Goal: Task Accomplishment & Management: Manage account settings

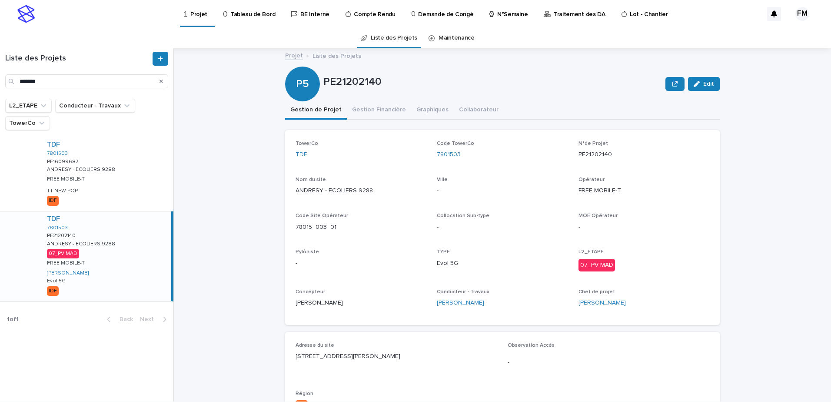
click at [189, 18] on div "Projet" at bounding box center [198, 9] width 28 height 18
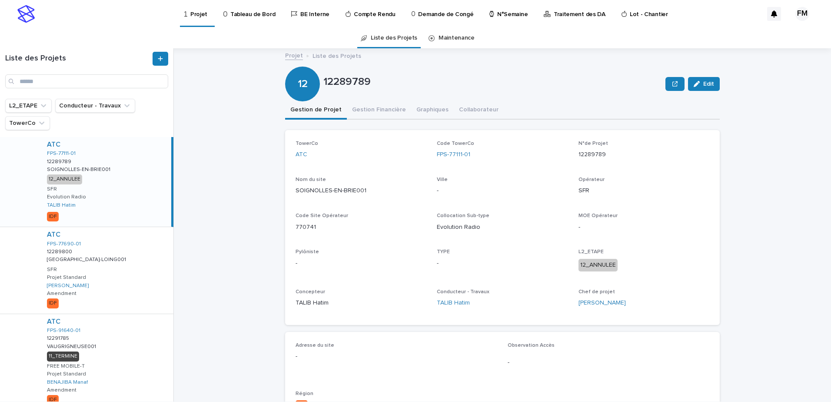
click at [230, 12] on p "Tableau de Bord" at bounding box center [252, 9] width 45 height 18
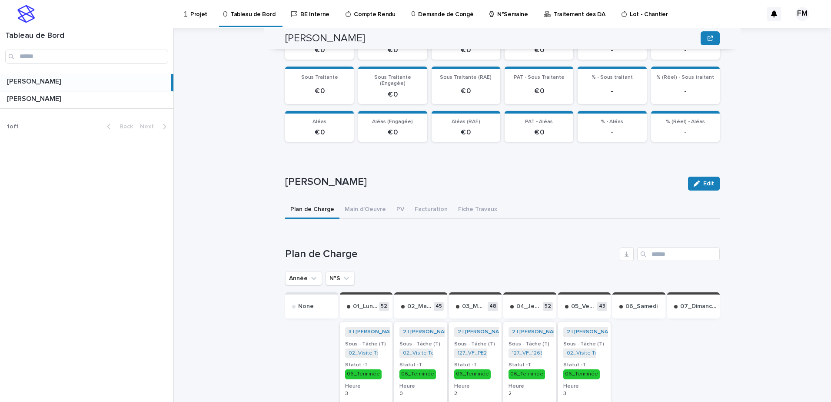
scroll to position [261, 0]
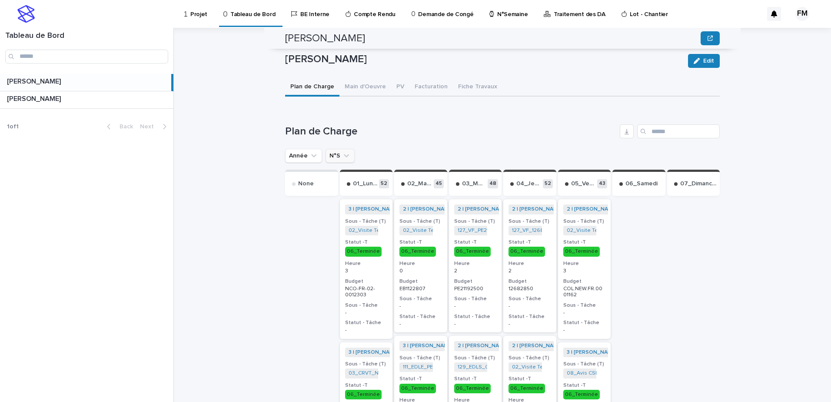
click at [342, 153] on icon "N°S" at bounding box center [346, 155] width 9 height 9
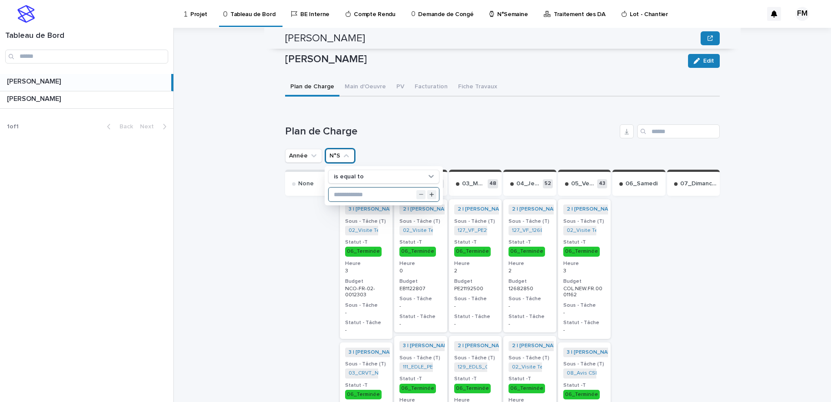
click at [342, 187] on input "text" at bounding box center [384, 194] width 110 height 14
type input "**"
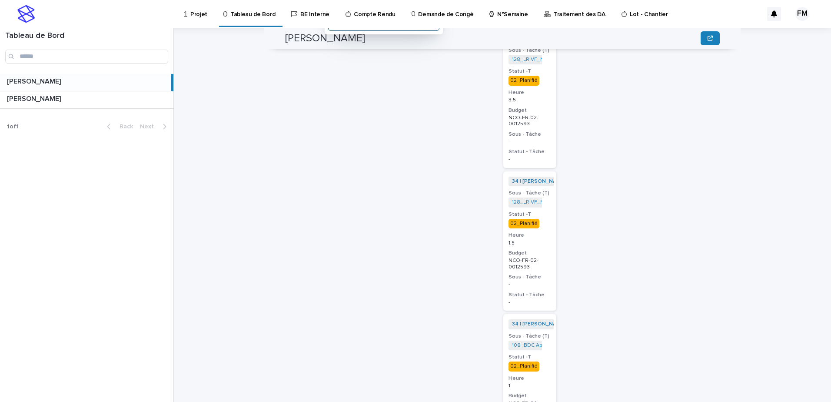
scroll to position [421, 0]
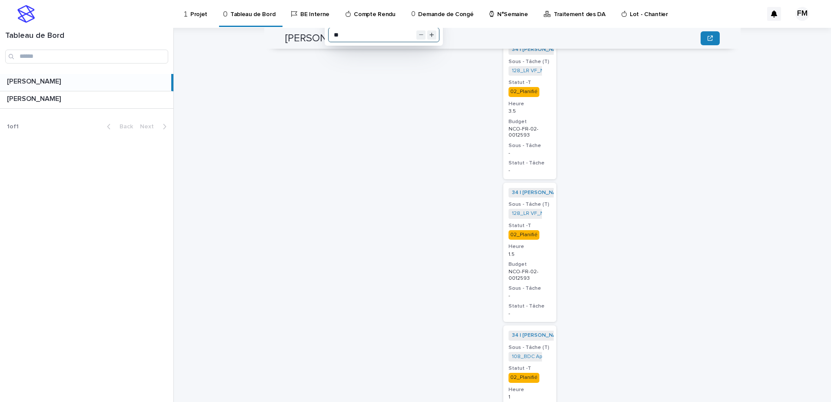
click at [545, 222] on h3 "Statut -T" at bounding box center [530, 225] width 43 height 7
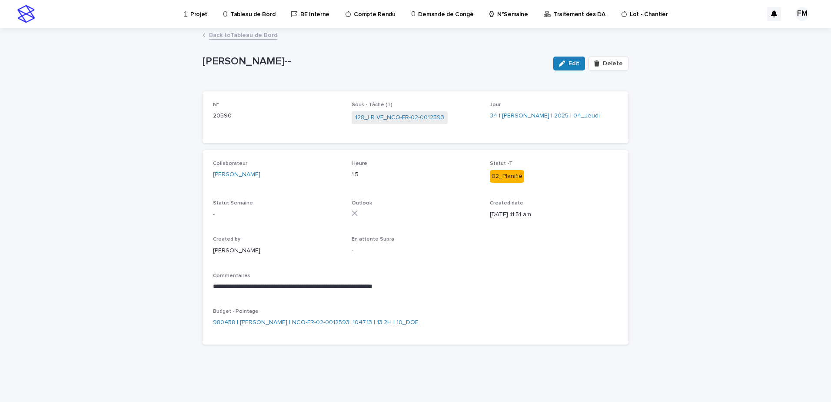
click at [230, 34] on link "Back to Tableau de Bord" at bounding box center [243, 35] width 68 height 10
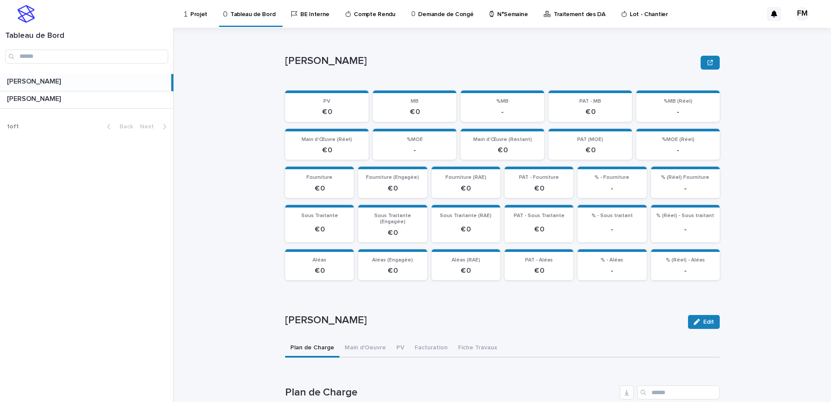
drag, startPoint x: 99, startPoint y: 107, endPoint x: 287, endPoint y: 41, distance: 199.6
click at [99, 107] on div "[PERSON_NAME] [PERSON_NAME]" at bounding box center [87, 99] width 174 height 17
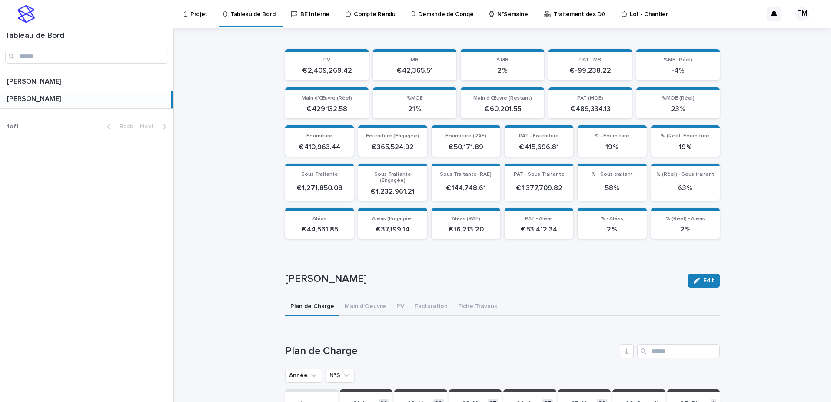
scroll to position [128, 0]
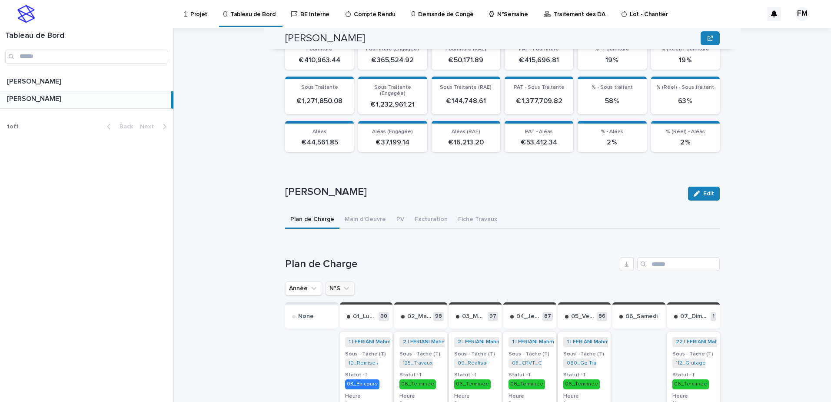
click at [337, 287] on button "N°S" at bounding box center [340, 288] width 29 height 14
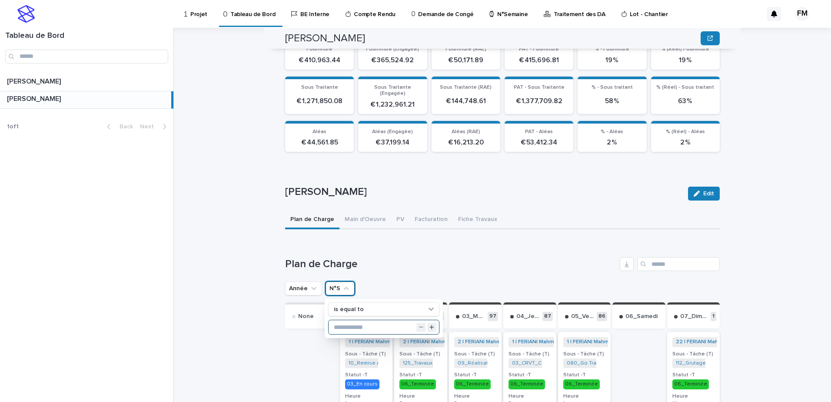
click at [355, 321] on input "text" at bounding box center [384, 327] width 110 height 14
type input "**"
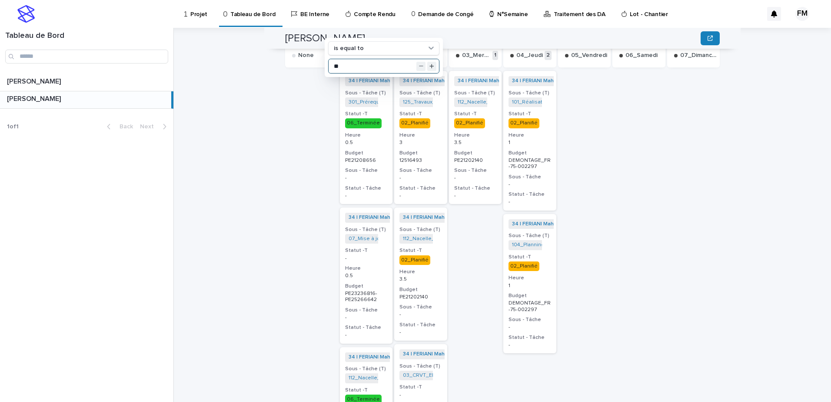
scroll to position [346, 0]
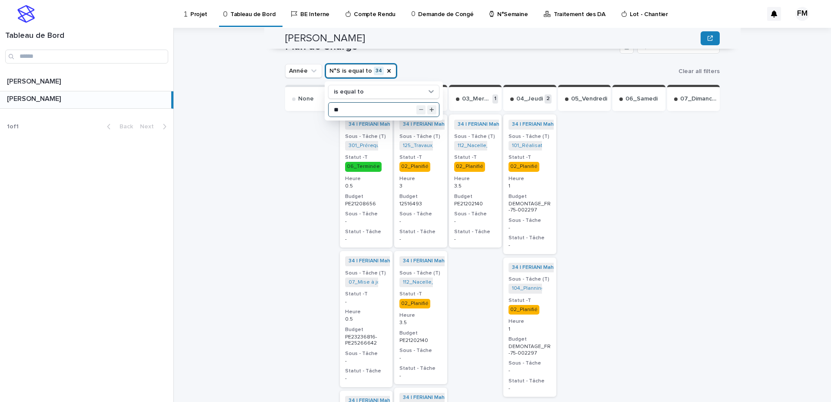
click at [542, 217] on h3 "Sous - Tâche" at bounding box center [530, 220] width 43 height 7
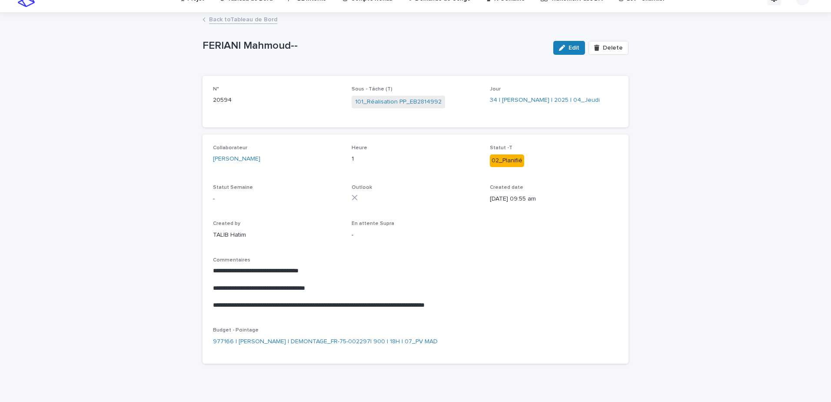
scroll to position [28, 0]
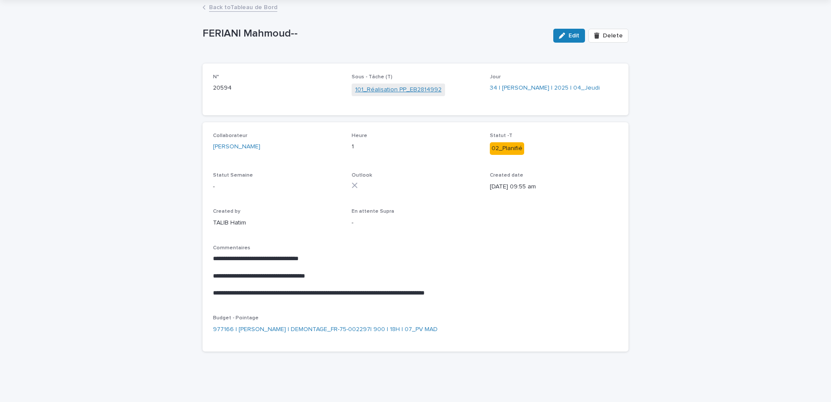
click at [404, 90] on link "101_Réalisation PP_EB2814992" at bounding box center [398, 89] width 87 height 9
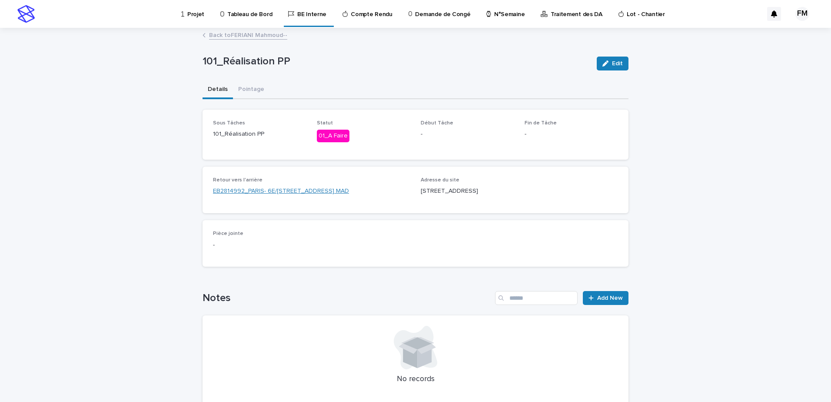
click at [230, 195] on link "EB2814992_PARIS- 6E/[STREET_ADDRESS] MAD" at bounding box center [281, 191] width 136 height 9
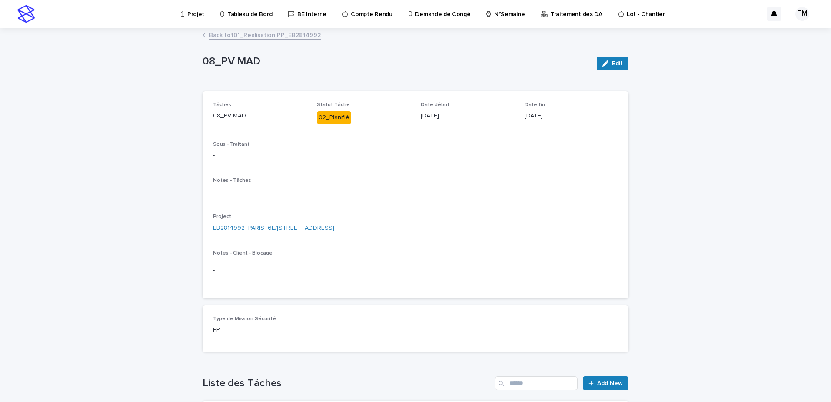
click at [283, 222] on div "Project EB2814992_PARIS- 6E/[STREET_ADDRESS]" at bounding box center [415, 227] width 405 height 26
click at [283, 223] on div "Project EB2814992_PARIS- 6E/[STREET_ADDRESS]" at bounding box center [415, 227] width 405 height 26
click at [282, 225] on link "EB2814992_PARIS- 6E/[STREET_ADDRESS]" at bounding box center [273, 228] width 121 height 9
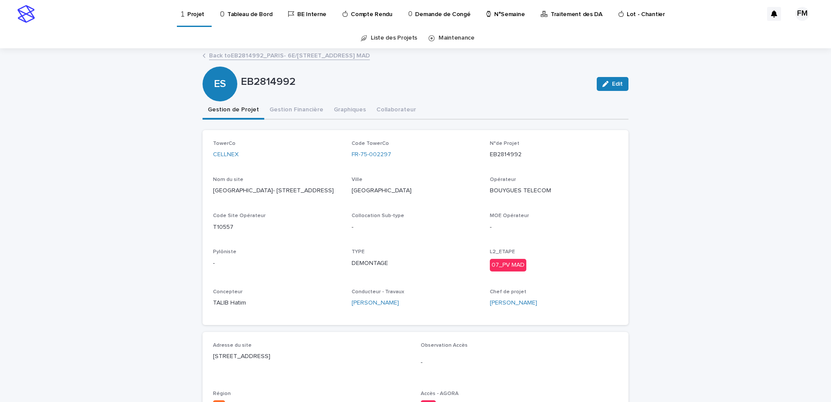
click at [271, 55] on link "Back to EB2814992_PARIS- 6E/[STREET_ADDRESS]" at bounding box center [289, 55] width 161 height 10
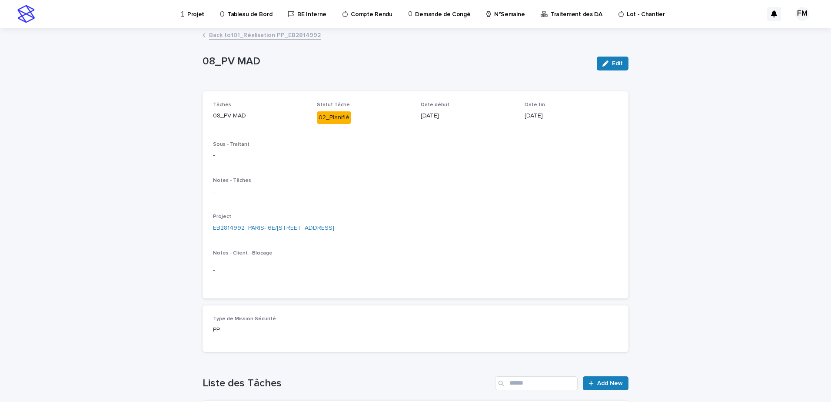
click at [238, 31] on link "Back to 101_Réalisation PP_EB2814992" at bounding box center [265, 35] width 112 height 10
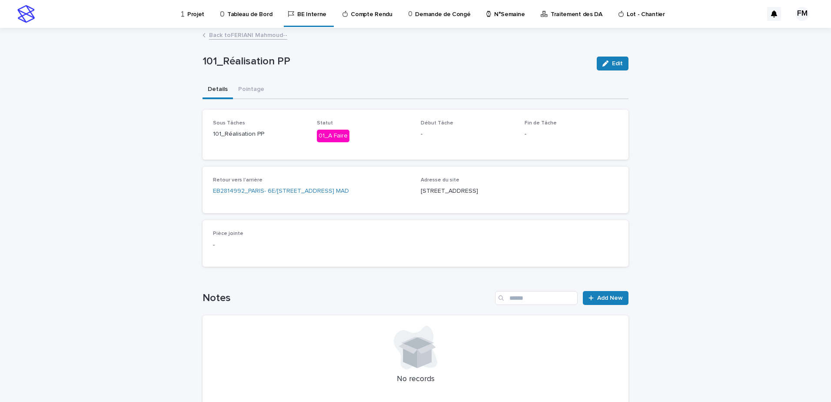
click at [246, 32] on link "Back to [PERSON_NAME]--" at bounding box center [248, 35] width 78 height 10
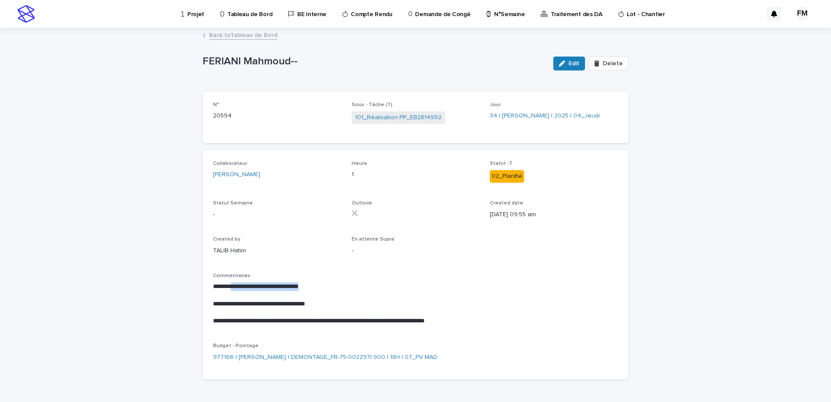
drag, startPoint x: 237, startPoint y: 286, endPoint x: 330, endPoint y: 285, distance: 93.5
click at [330, 285] on p "**********" at bounding box center [415, 286] width 405 height 9
drag, startPoint x: 224, startPoint y: 306, endPoint x: 326, endPoint y: 306, distance: 102.2
click at [326, 306] on p "**********" at bounding box center [415, 304] width 405 height 9
drag, startPoint x: 214, startPoint y: 322, endPoint x: 471, endPoint y: 319, distance: 256.1
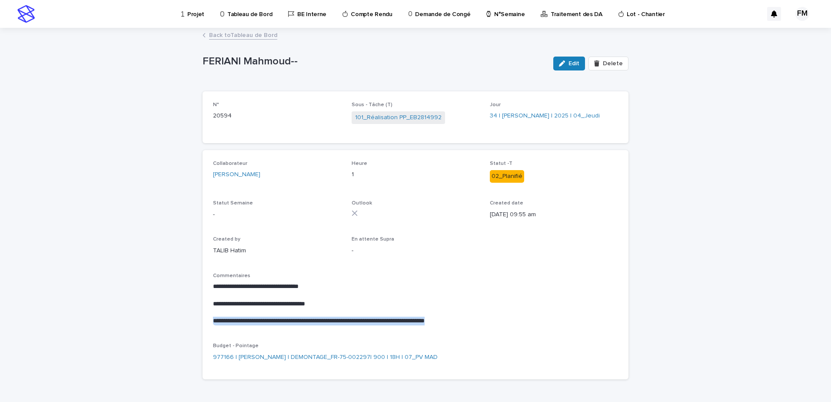
click at [471, 319] on p "**********" at bounding box center [415, 321] width 405 height 9
click at [426, 120] on link "101_Réalisation PP_EB2814992" at bounding box center [398, 117] width 87 height 9
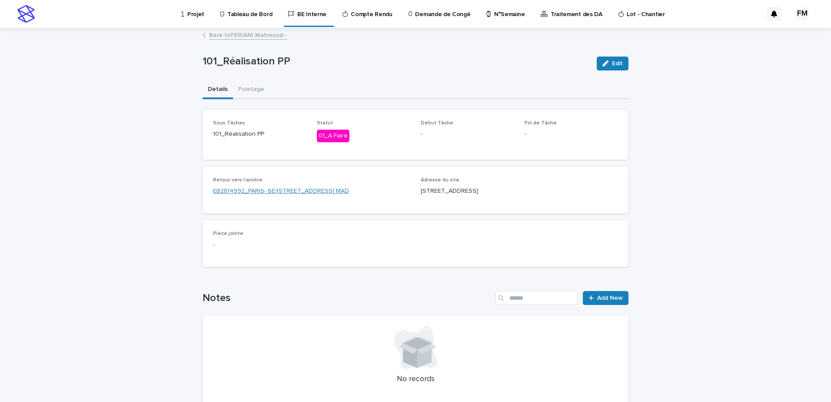
click at [259, 187] on link "EB2814992_PARIS- 6E/[STREET_ADDRESS] MAD" at bounding box center [281, 191] width 136 height 9
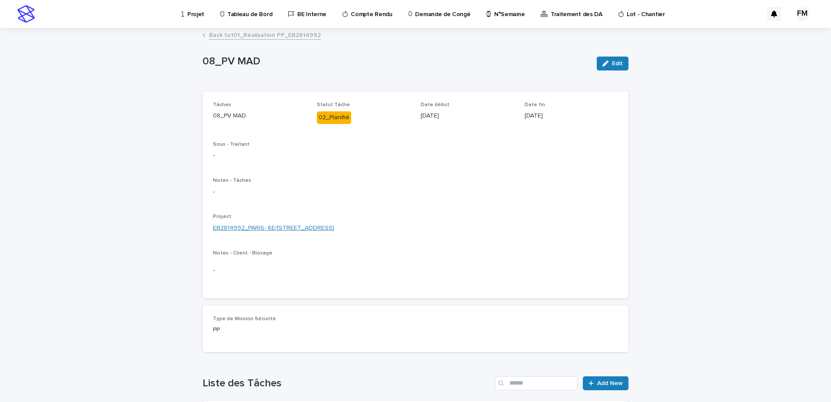
click at [287, 230] on link "EB2814992_PARIS- 6E/[STREET_ADDRESS]" at bounding box center [273, 228] width 121 height 9
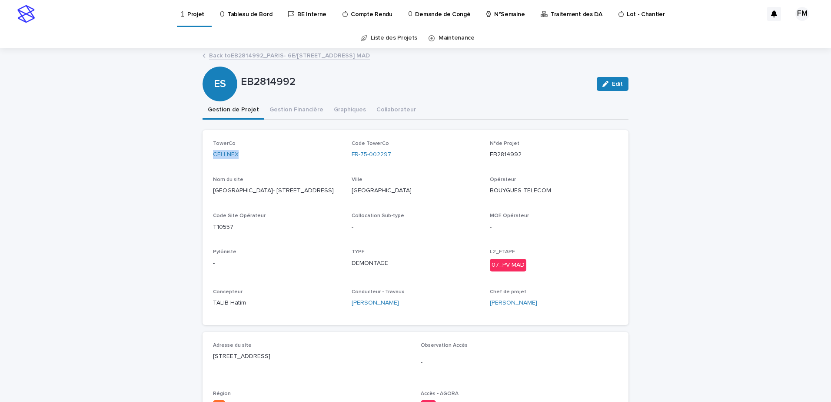
drag, startPoint x: 244, startPoint y: 155, endPoint x: 206, endPoint y: 155, distance: 37.4
click at [206, 155] on div "TowerCo CELLNEX Code TowerCo FR-75-002297 N°de Projet EB2814992 [GEOGRAPHIC_DAT…" at bounding box center [416, 227] width 426 height 195
copy link "CELLNEX"
copy link "FR-75-002297"
drag, startPoint x: 405, startPoint y: 156, endPoint x: 345, endPoint y: 153, distance: 60.1
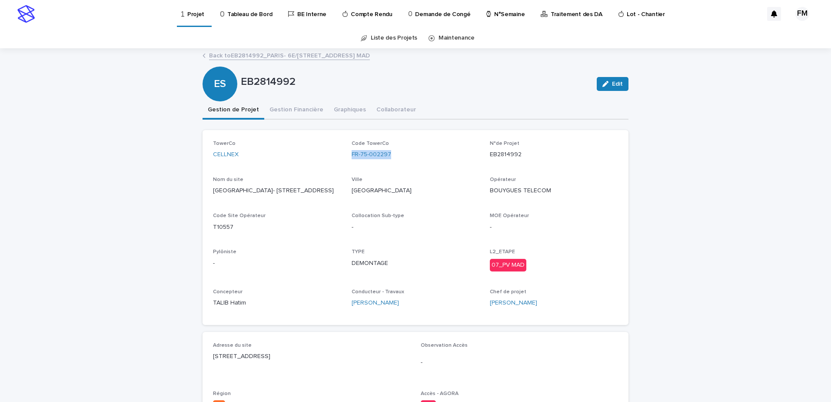
click at [345, 153] on div "TowerCo CELLNEX Code TowerCo FR-75-002297 N°de Projet EB2814992 [GEOGRAPHIC_DAT…" at bounding box center [415, 227] width 405 height 174
click at [284, 192] on p "[GEOGRAPHIC_DATA]- [STREET_ADDRESS]" at bounding box center [277, 190] width 128 height 9
click at [285, 192] on p "[GEOGRAPHIC_DATA]- [STREET_ADDRESS]" at bounding box center [277, 190] width 128 height 9
copy p "[GEOGRAPHIC_DATA]- [STREET_ADDRESS]"
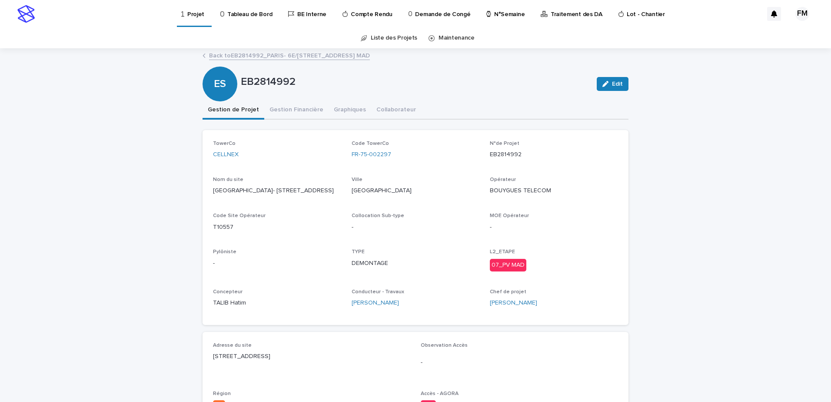
click at [224, 227] on p "T10557" at bounding box center [277, 227] width 128 height 9
drag, startPoint x: 238, startPoint y: 226, endPoint x: 193, endPoint y: 226, distance: 45.2
copy p "T10557"
drag, startPoint x: 380, startPoint y: 154, endPoint x: 342, endPoint y: 153, distance: 38.3
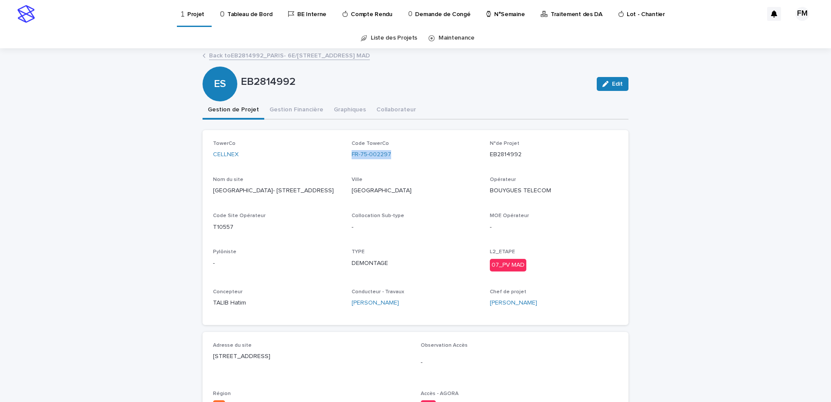
click at [342, 153] on div "TowerCo CELLNEX Code TowerCo FR-75-002297 N°de Projet EB2814992 [GEOGRAPHIC_DAT…" at bounding box center [415, 227] width 405 height 174
copy link "FR-75-002297"
copy div "Code TowerCo FR-75-002297"
click at [402, 161] on div "Code TowerCo FR-75-002297" at bounding box center [416, 153] width 128 height 26
click at [391, 156] on div "FR-75-002297" at bounding box center [416, 154] width 128 height 9
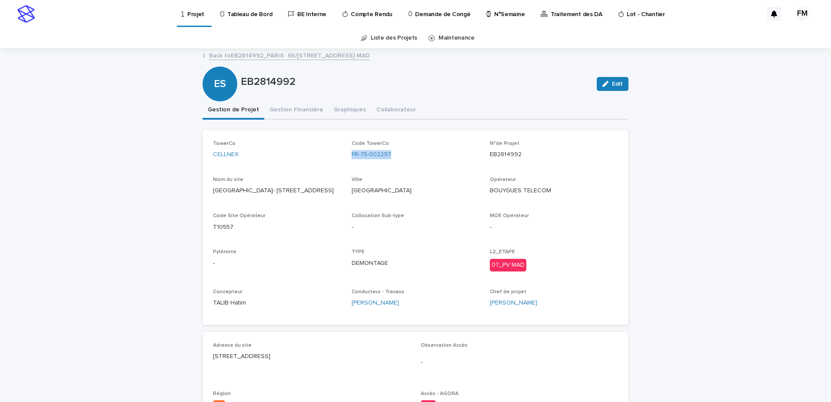
drag, startPoint x: 349, startPoint y: 157, endPoint x: 388, endPoint y: 157, distance: 39.1
click at [388, 157] on div "TowerCo CELLNEX Code TowerCo FR-75-002297 N°de Projet EB2814992 [GEOGRAPHIC_DAT…" at bounding box center [415, 227] width 405 height 174
drag, startPoint x: 388, startPoint y: 157, endPoint x: 380, endPoint y: 153, distance: 9.7
copy link "FR-75-002297"
click at [498, 150] on p "EB2814992" at bounding box center [554, 154] width 128 height 9
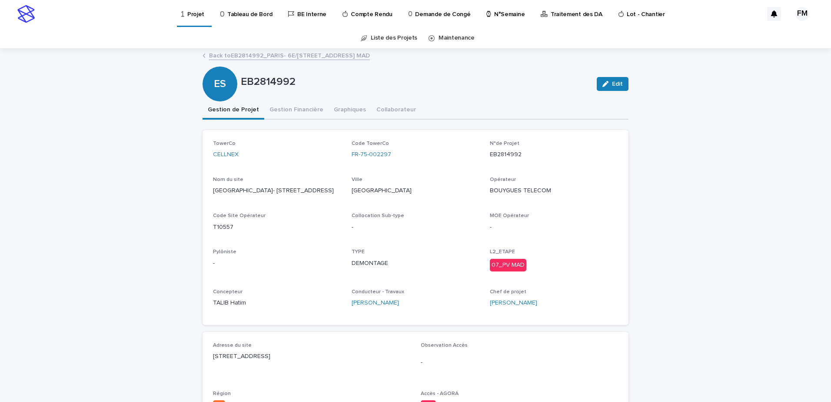
click at [496, 156] on p "EB2814992" at bounding box center [554, 154] width 128 height 9
copy p "EB2814992"
drag, startPoint x: 245, startPoint y: 232, endPoint x: 209, endPoint y: 232, distance: 36.5
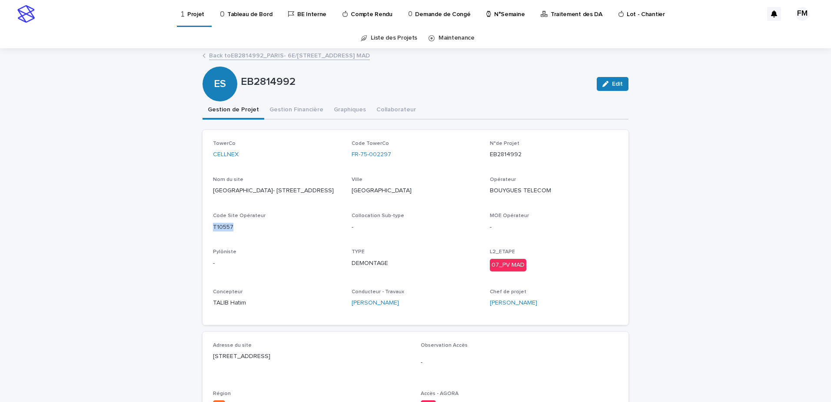
click at [209, 232] on div "TowerCo CELLNEX Code TowerCo FR-75-002297 N°de Projet EB2814992 [GEOGRAPHIC_DAT…" at bounding box center [416, 227] width 426 height 195
copy p "T10557"
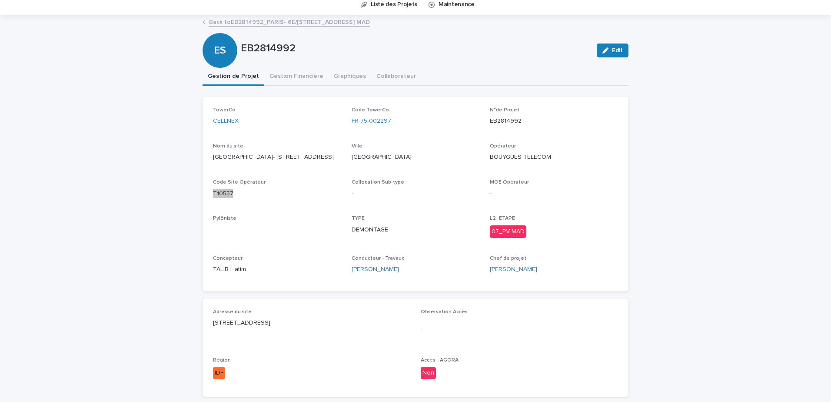
scroll to position [130, 0]
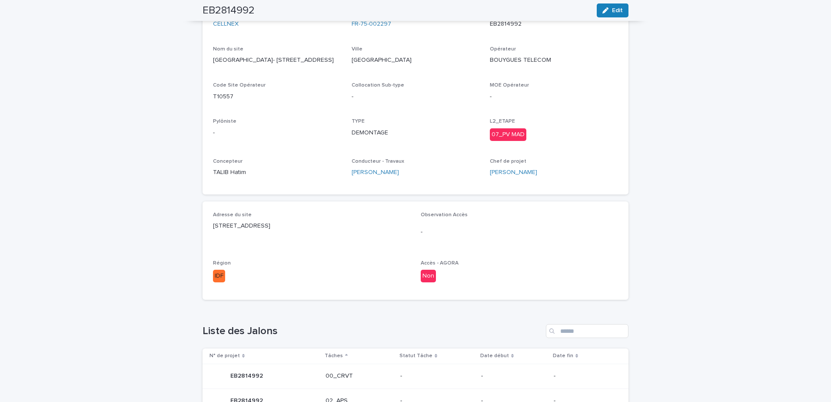
click at [268, 222] on p "[STREET_ADDRESS]" at bounding box center [311, 225] width 197 height 9
copy p "[STREET_ADDRESS]"
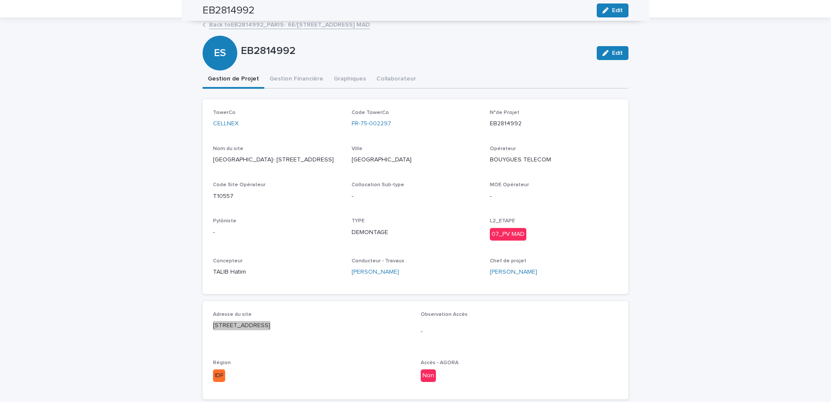
scroll to position [0, 0]
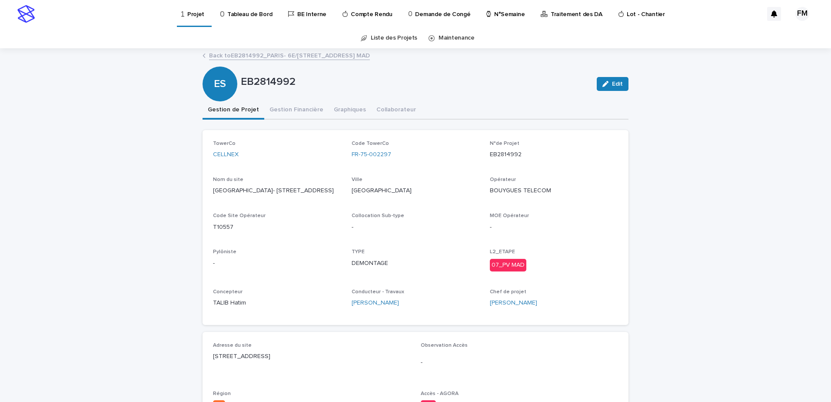
click at [498, 151] on p "EB2814992" at bounding box center [554, 154] width 128 height 9
click at [274, 55] on link "Back to EB2814992_PARIS- 6E/[STREET_ADDRESS]" at bounding box center [289, 55] width 161 height 10
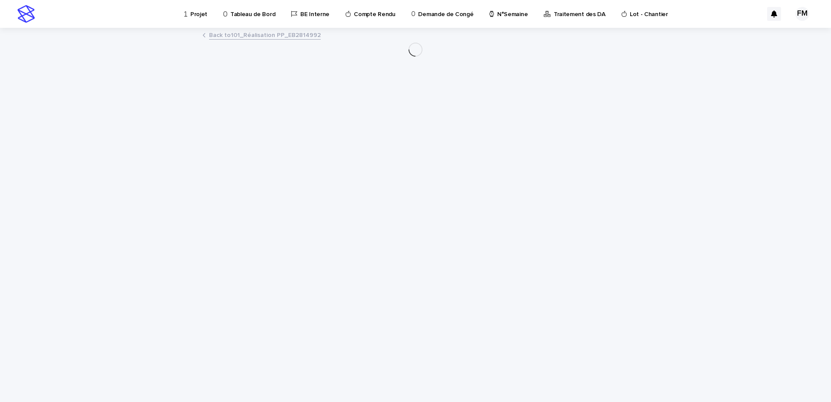
click at [262, 33] on link "Back to 101_Réalisation PP_EB2814992" at bounding box center [265, 35] width 112 height 10
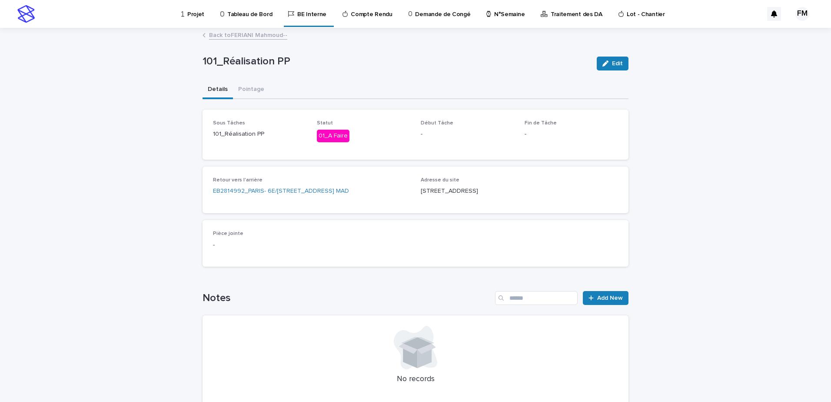
click at [257, 37] on link "Back to [PERSON_NAME]--" at bounding box center [248, 35] width 78 height 10
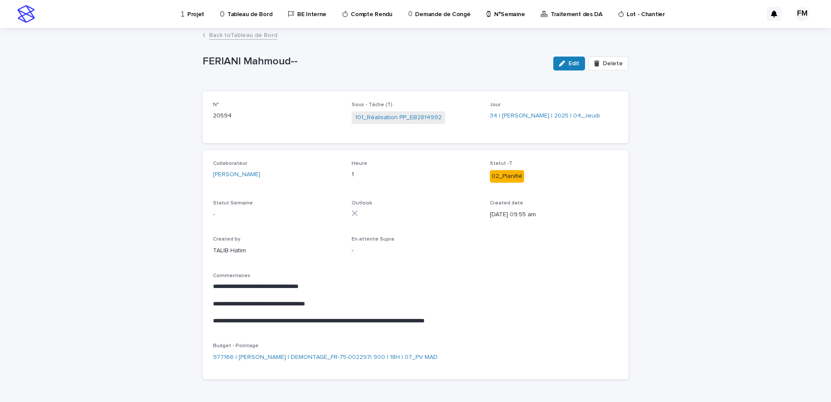
click at [288, 308] on p "**********" at bounding box center [415, 304] width 405 height 9
click at [288, 308] on div "**********" at bounding box center [415, 303] width 405 height 43
drag, startPoint x: 288, startPoint y: 308, endPoint x: 272, endPoint y: 322, distance: 21.3
click at [272, 322] on p "**********" at bounding box center [415, 321] width 405 height 9
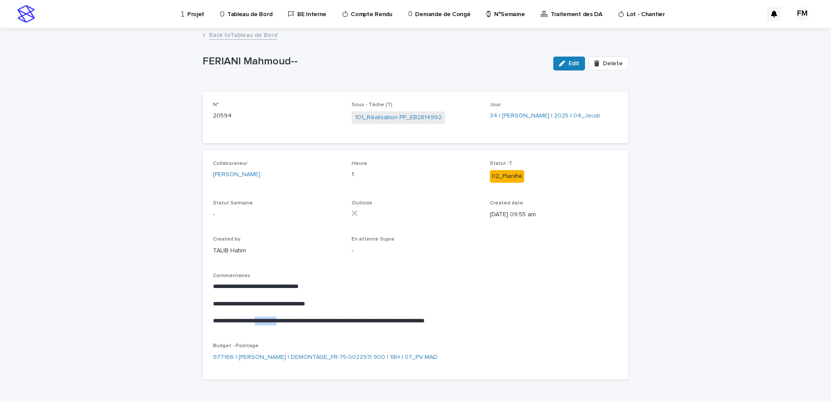
click at [272, 322] on p "**********" at bounding box center [415, 321] width 405 height 9
drag, startPoint x: 272, startPoint y: 322, endPoint x: 324, endPoint y: 324, distance: 51.8
click at [324, 324] on p "**********" at bounding box center [415, 321] width 405 height 9
click at [330, 320] on p "**********" at bounding box center [415, 321] width 405 height 9
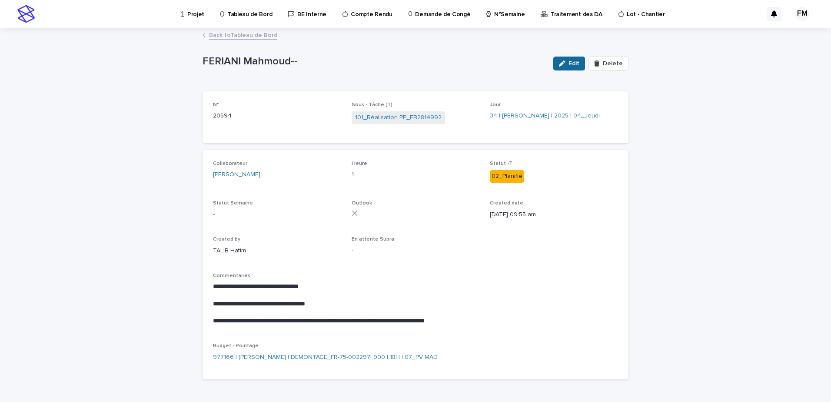
click at [574, 64] on span "Edit" at bounding box center [574, 63] width 11 height 6
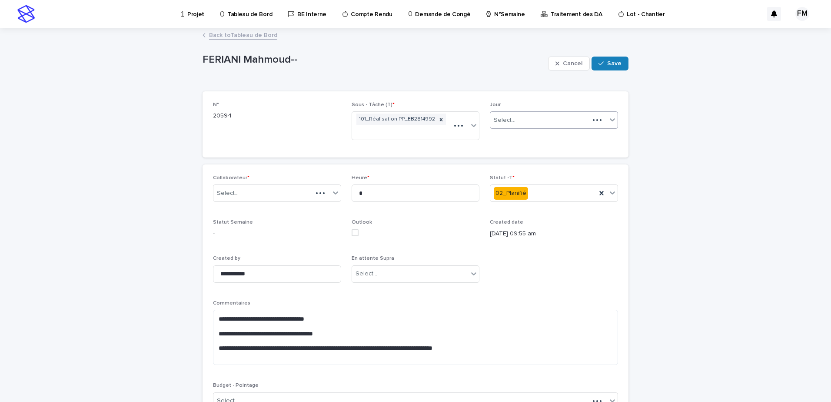
click at [522, 122] on div "Select..." at bounding box center [540, 120] width 99 height 14
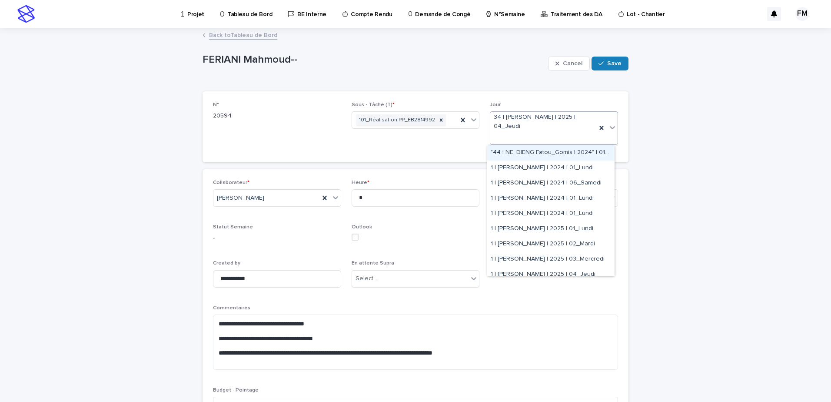
click at [664, 125] on div "**********" at bounding box center [415, 256] width 831 height 454
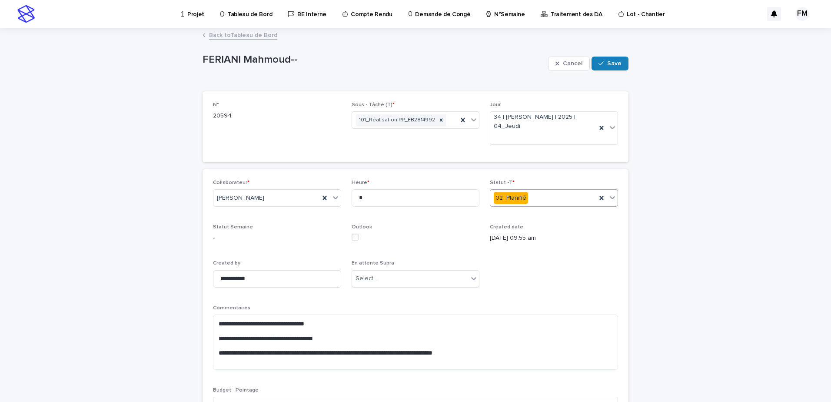
click at [551, 199] on div "02_Planifié" at bounding box center [544, 198] width 106 height 14
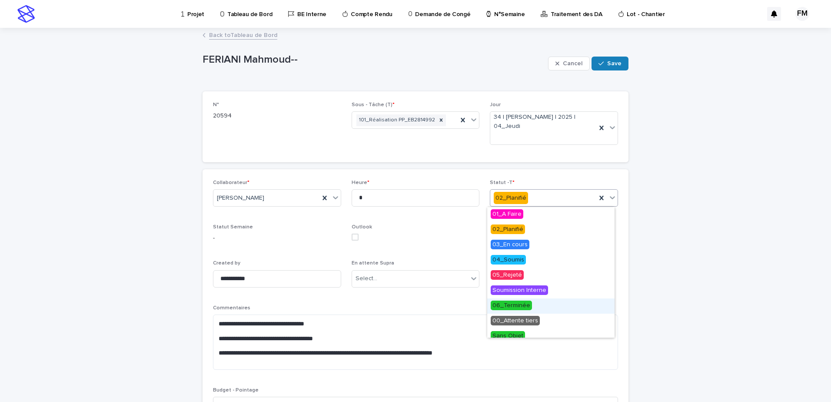
drag, startPoint x: 507, startPoint y: 297, endPoint x: 512, endPoint y: 300, distance: 5.9
click at [507, 302] on span "06_Terminée" at bounding box center [511, 305] width 41 height 10
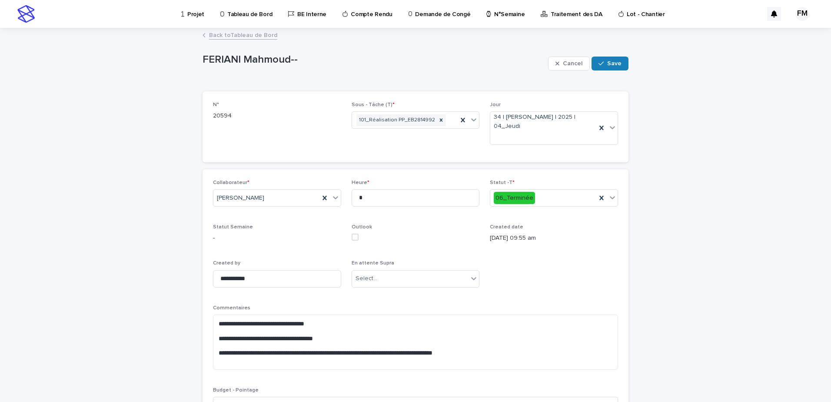
click at [613, 284] on div "**********" at bounding box center [415, 301] width 405 height 242
click at [373, 328] on textarea "**********" at bounding box center [415, 341] width 405 height 55
click at [355, 328] on textarea "**********" at bounding box center [415, 341] width 405 height 55
drag, startPoint x: 484, startPoint y: 357, endPoint x: 476, endPoint y: 357, distance: 8.3
click at [483, 328] on textarea "**********" at bounding box center [415, 341] width 405 height 55
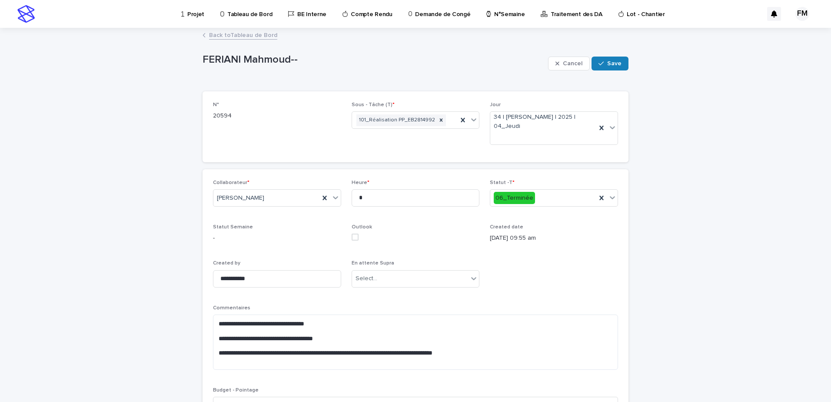
click at [647, 91] on div "**********" at bounding box center [415, 256] width 831 height 454
click at [623, 57] on button "Save" at bounding box center [610, 64] width 37 height 14
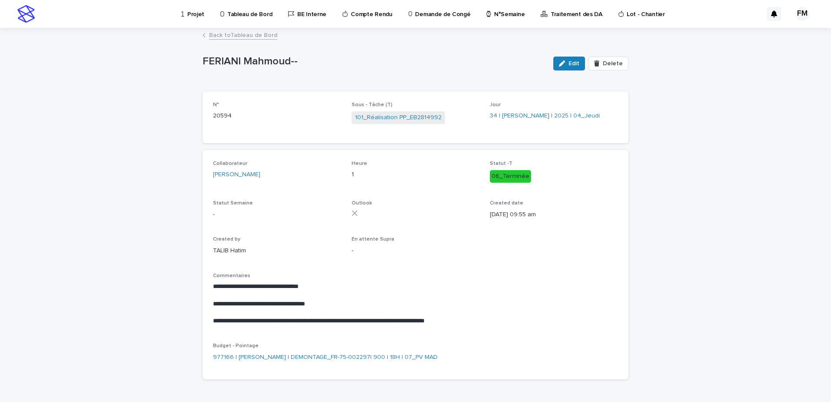
click at [251, 33] on link "Back to Tableau de Bord" at bounding box center [243, 35] width 68 height 10
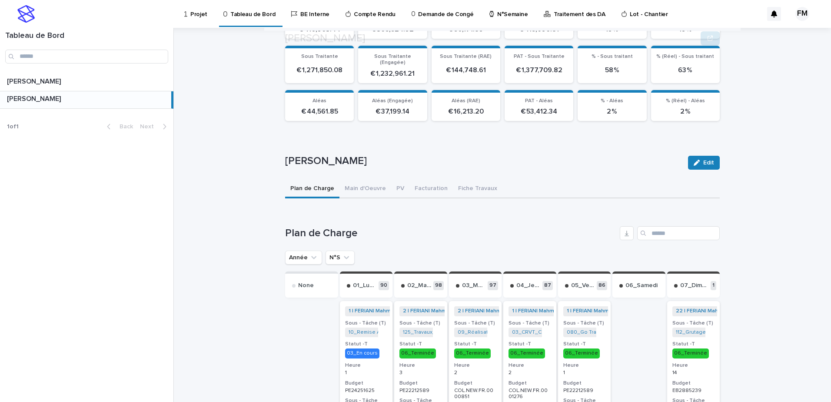
scroll to position [172, 0]
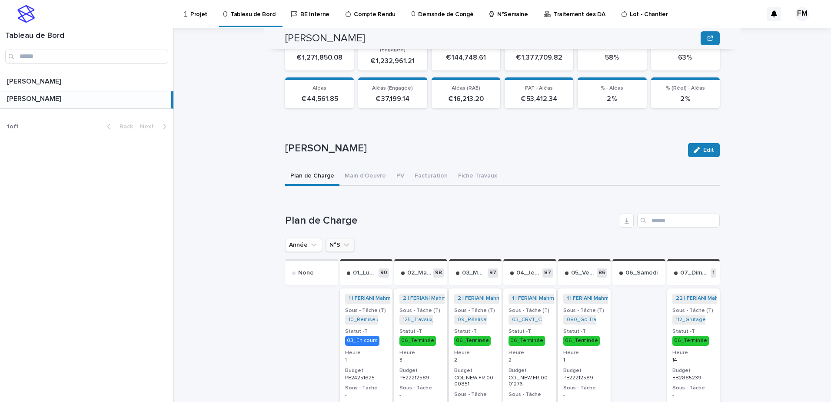
click at [345, 240] on icon "N°S" at bounding box center [346, 244] width 9 height 9
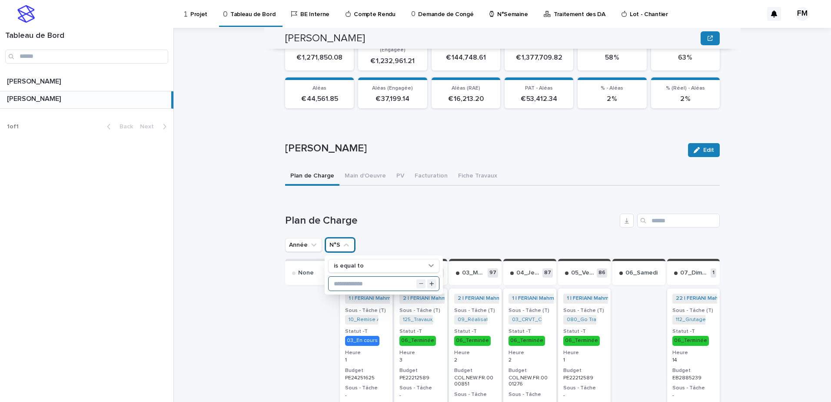
click at [345, 277] on input "text" at bounding box center [384, 284] width 110 height 14
type input "**"
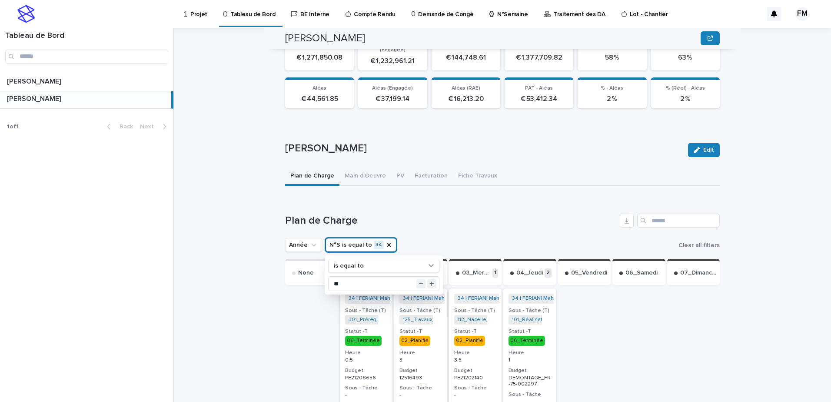
click at [476, 238] on div "Année N°S is equal to 34 is equal to ** Clear all filters" at bounding box center [502, 245] width 435 height 14
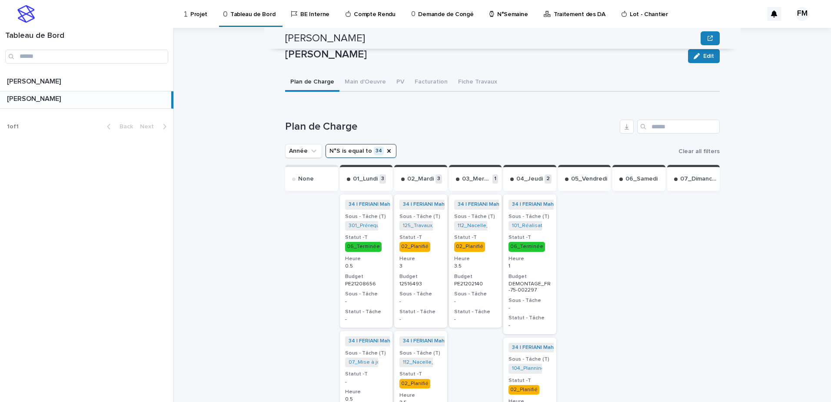
scroll to position [389, 0]
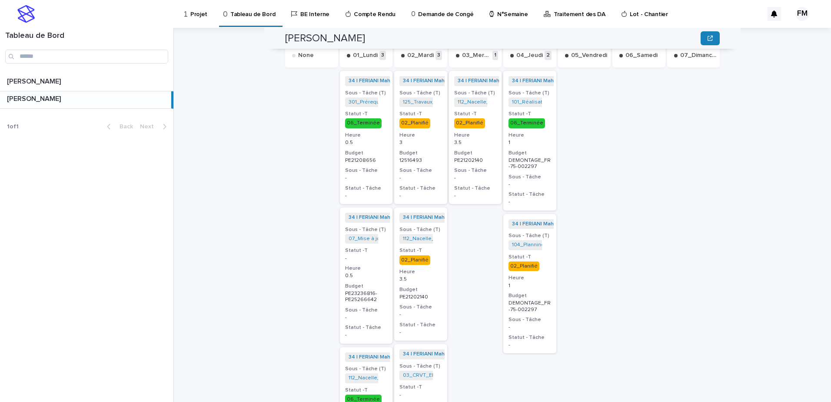
click at [554, 273] on div "None 01_Lundi 3 34 | [PERSON_NAME] | 2025 + 0 Sous - Tâche (T) 301_Prérequis Pl…" at bounding box center [502, 284] width 435 height 486
click at [542, 283] on p "1" at bounding box center [530, 286] width 43 height 6
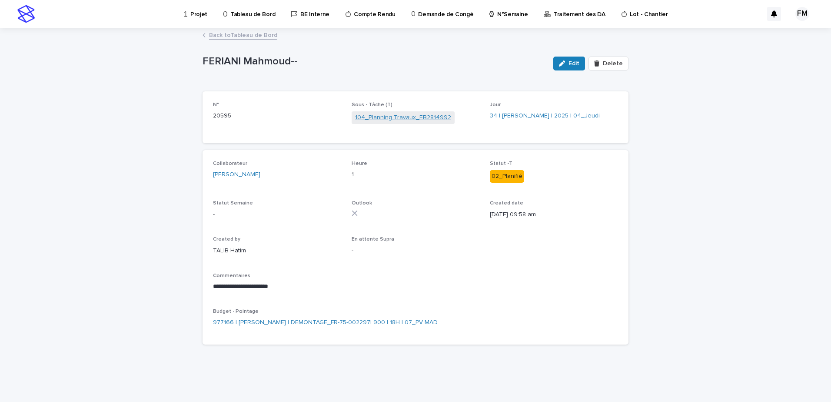
click at [416, 115] on link "104_Planning Travaux_EB2814992" at bounding box center [403, 117] width 96 height 9
